Goal: Find specific page/section

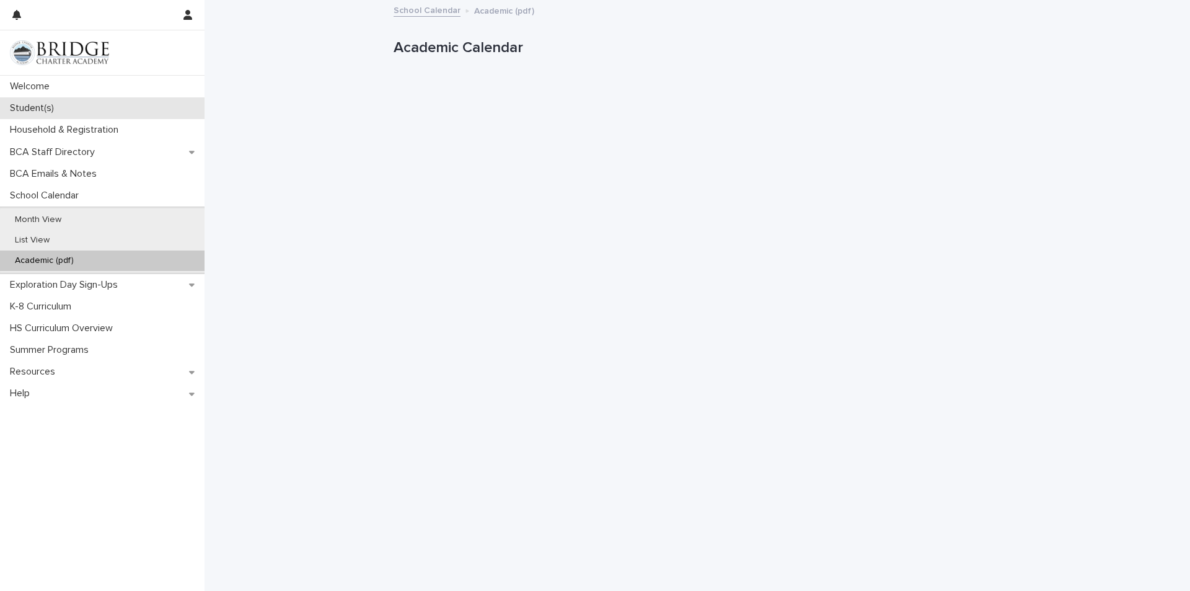
click at [71, 109] on div "Student(s)" at bounding box center [102, 108] width 205 height 22
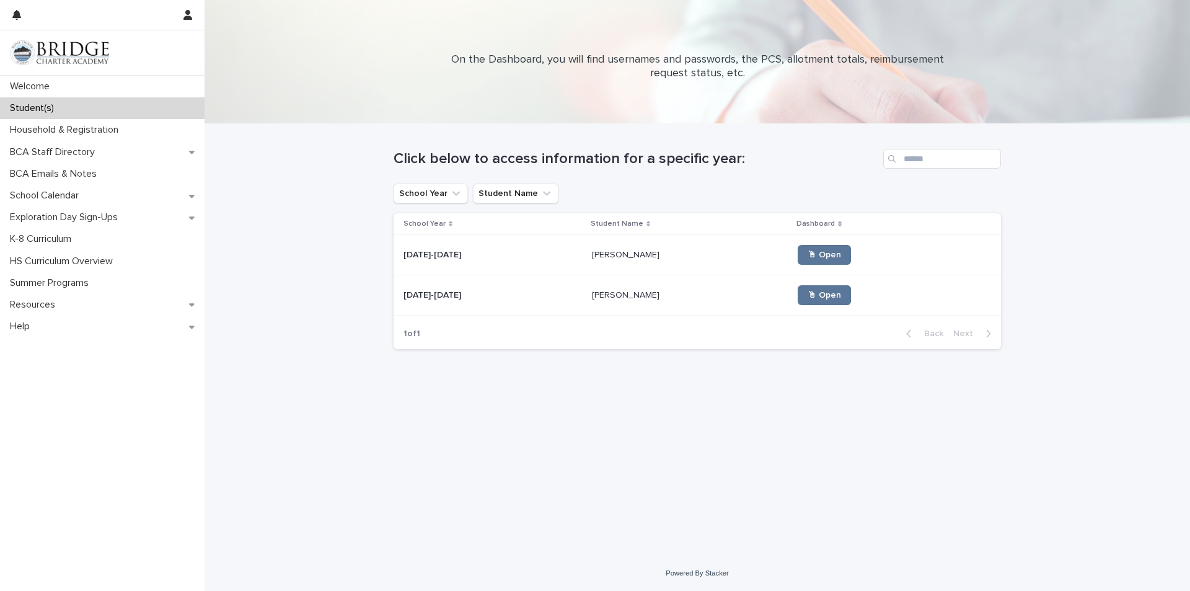
click at [455, 249] on div "[DATE]-[DATE] [DATE]-[DATE]" at bounding box center [492, 255] width 178 height 20
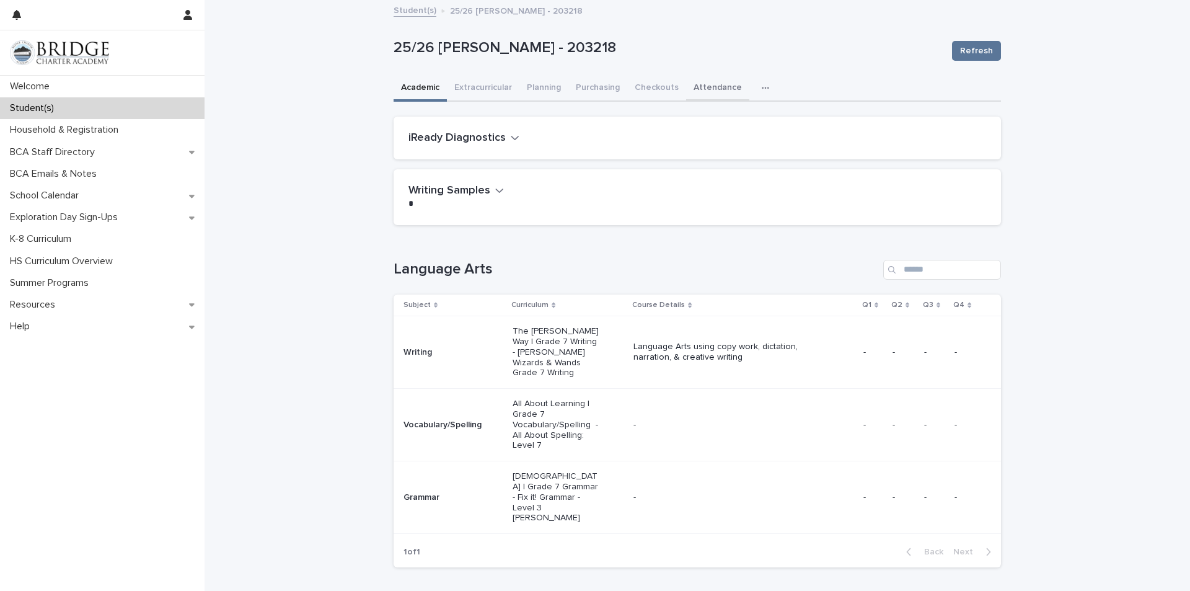
click at [718, 86] on button "Attendance" at bounding box center [717, 89] width 63 height 26
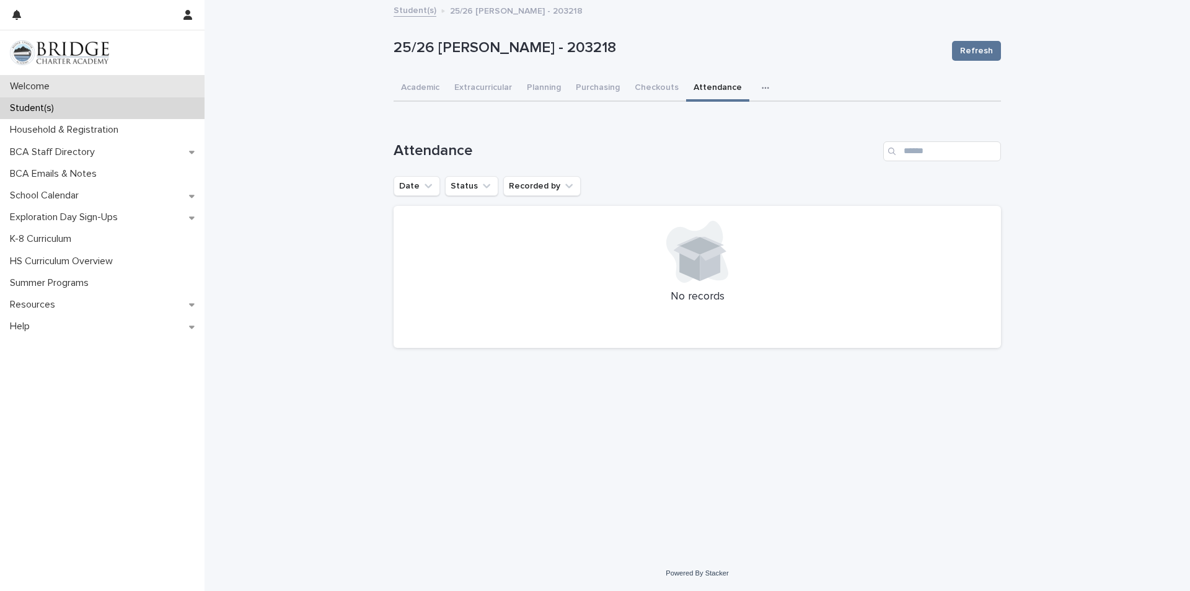
click at [35, 87] on p "Welcome" at bounding box center [32, 87] width 55 height 12
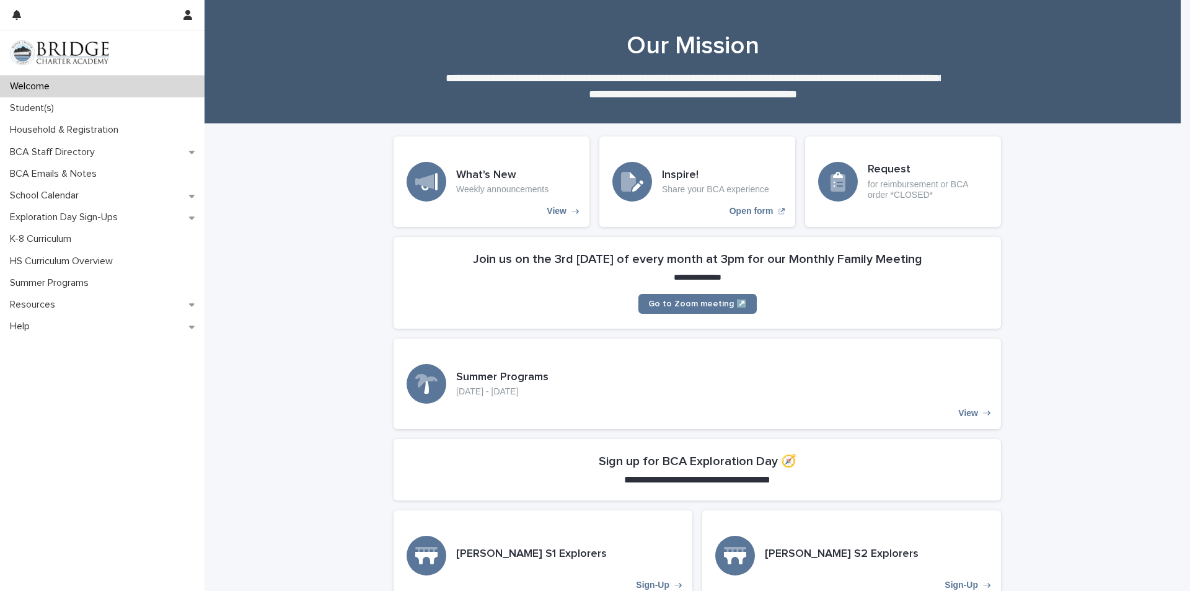
click at [868, 200] on p "for reimbursement or BCA order *CLOSED*" at bounding box center [928, 189] width 120 height 21
click at [49, 103] on p "Student(s)" at bounding box center [34, 108] width 59 height 12
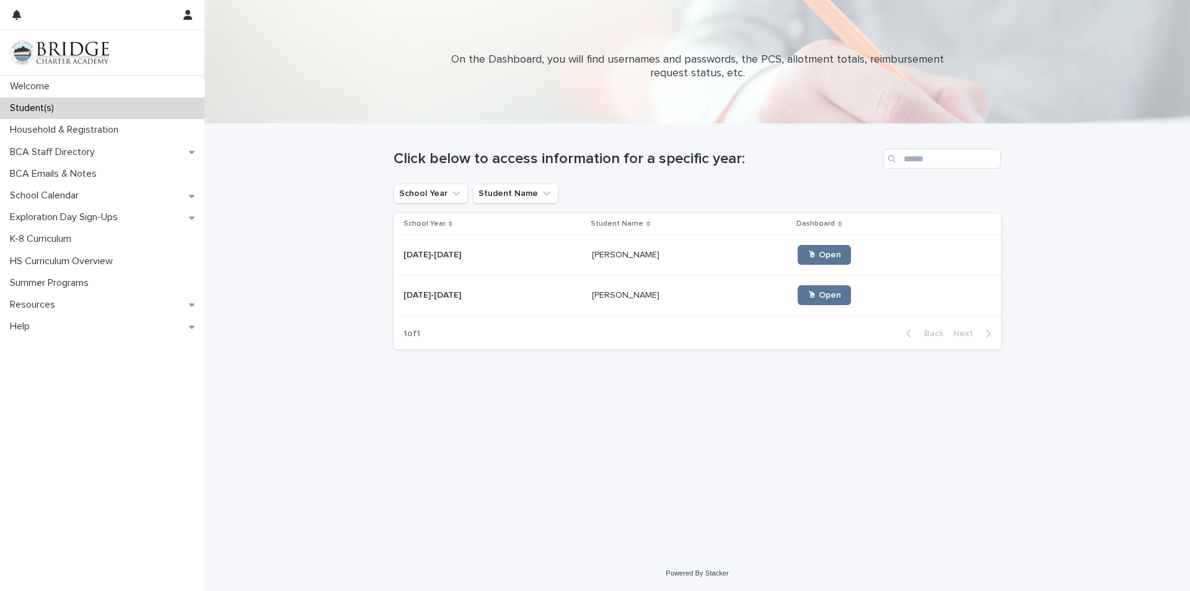
click at [512, 264] on div "[DATE]-[DATE] [DATE]-[DATE]" at bounding box center [492, 255] width 178 height 20
